Goal: Information Seeking & Learning: Learn about a topic

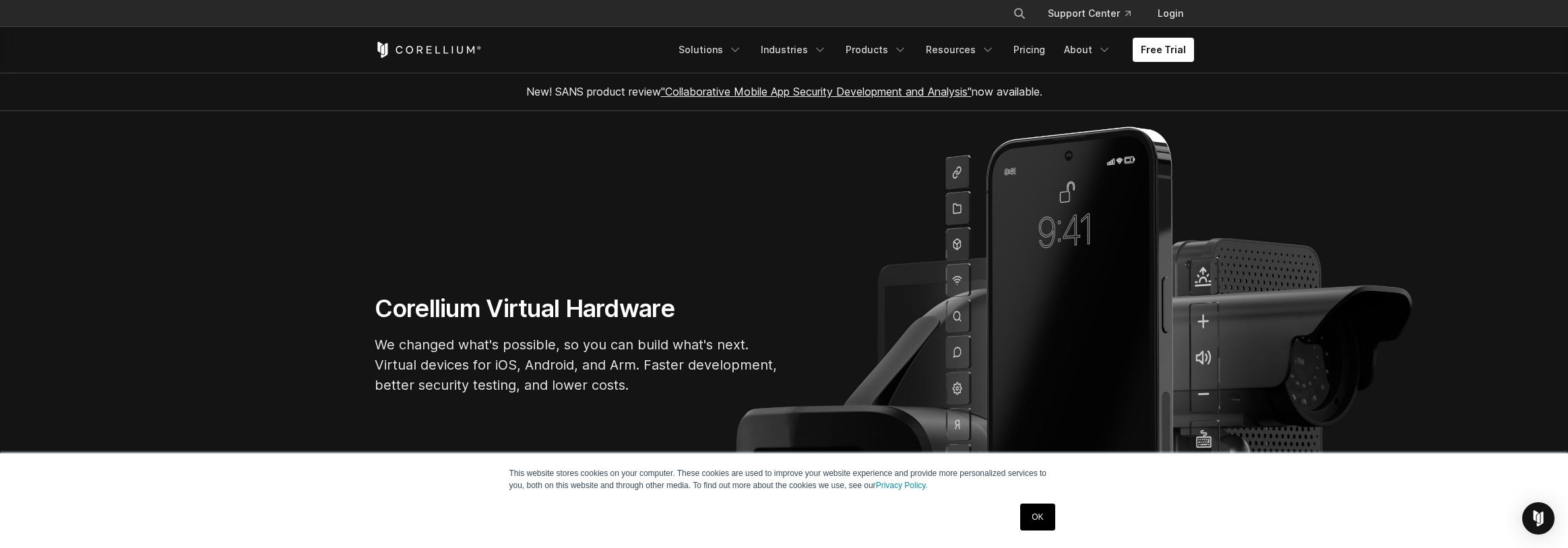
click at [1042, 518] on link "OK" at bounding box center [1037, 517] width 34 height 27
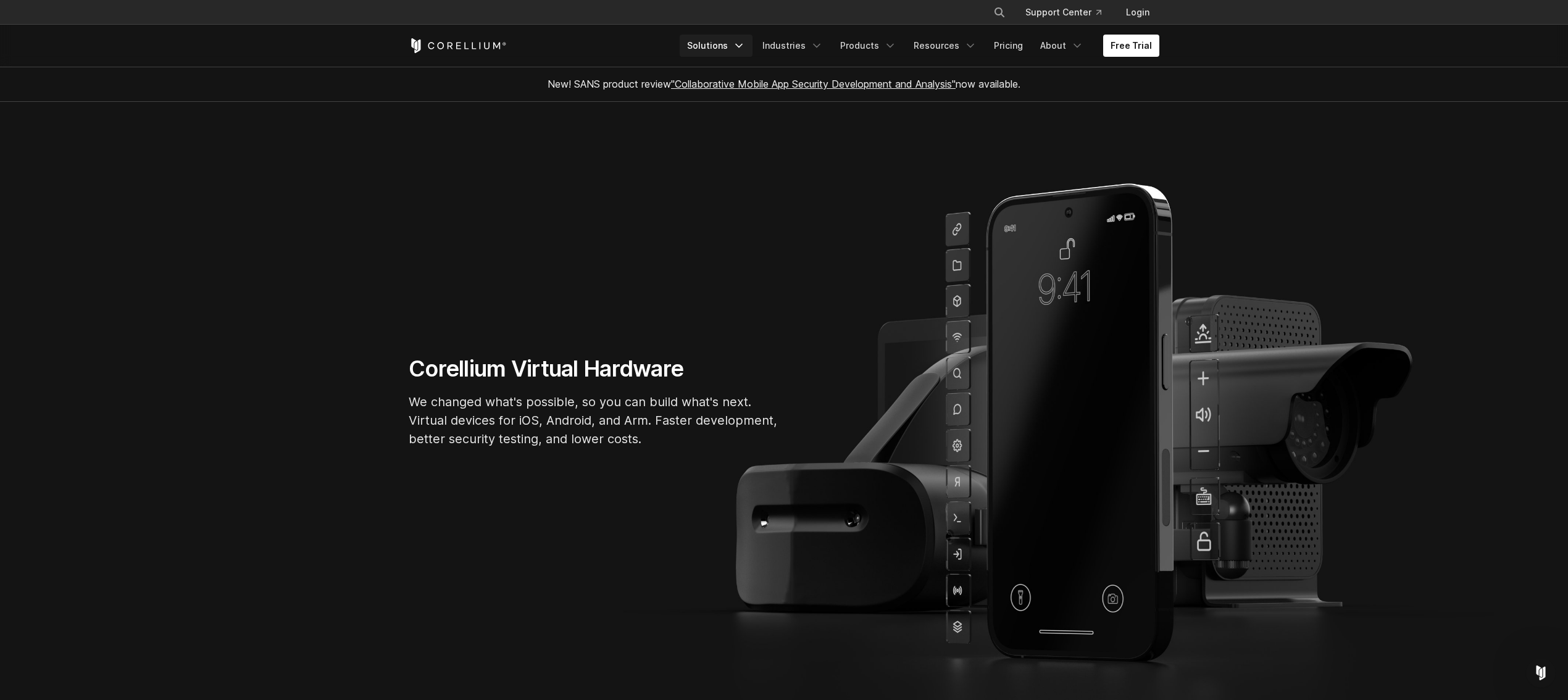
click at [742, 46] on link "Solutions" at bounding box center [715, 46] width 73 height 23
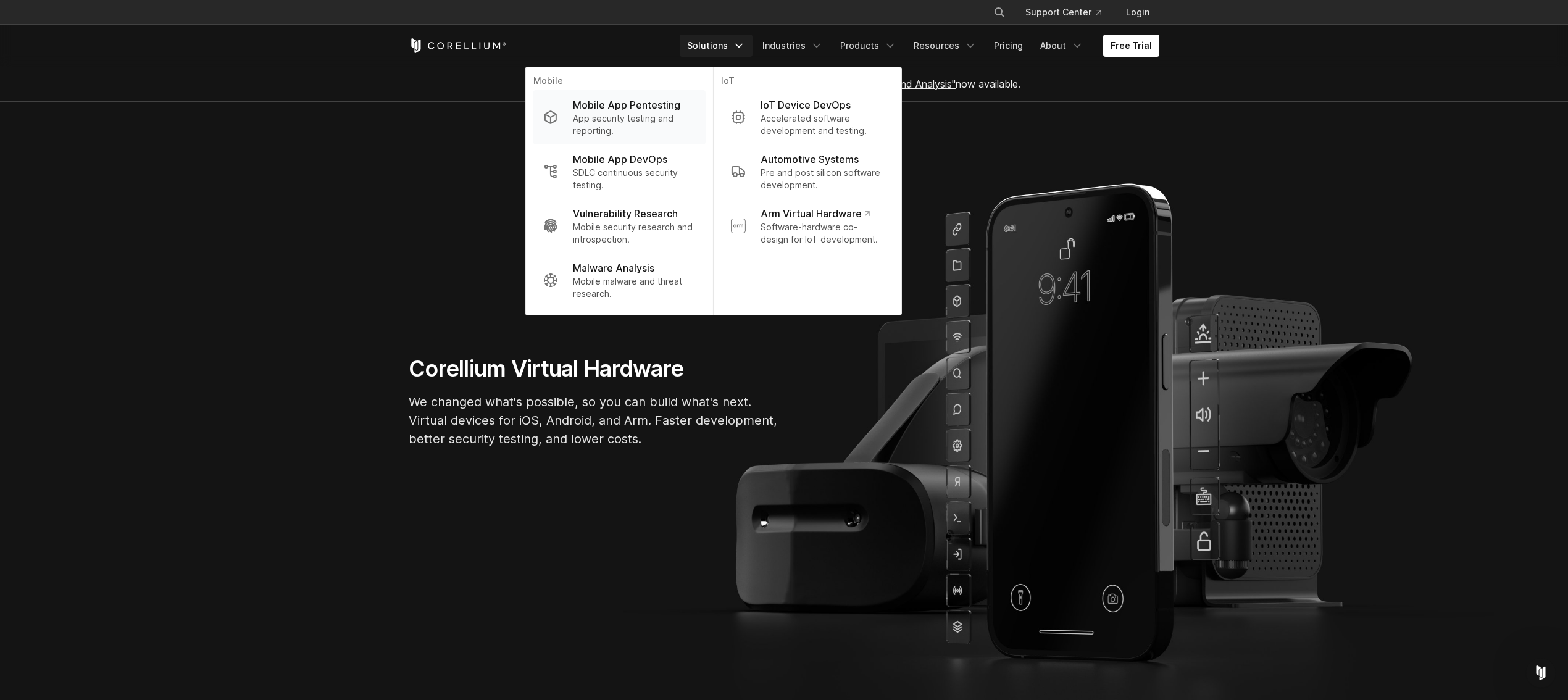
click at [613, 113] on p "App security testing and reporting." at bounding box center [634, 125] width 123 height 24
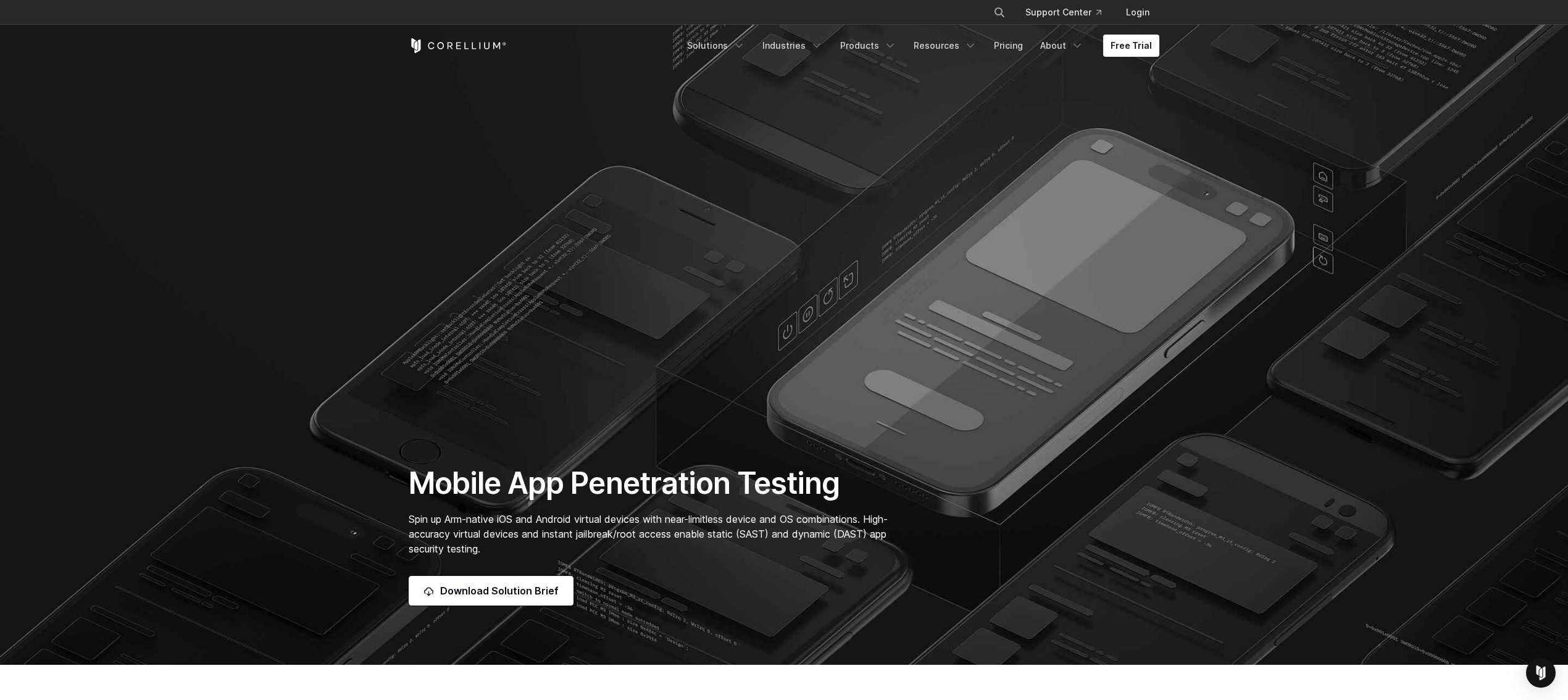
click at [469, 46] on icon "Corellium Home" at bounding box center [457, 45] width 98 height 15
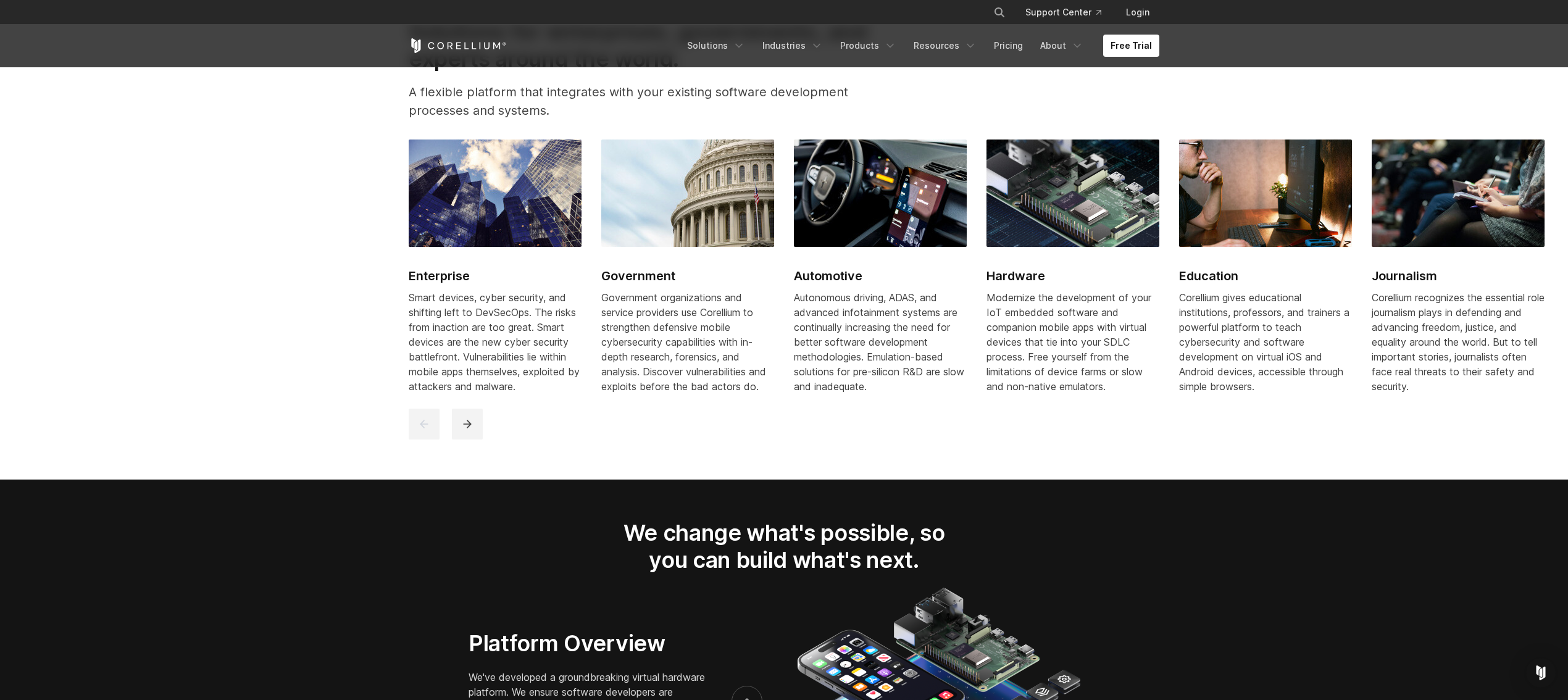
scroll to position [2882, 0]
